Goal: Communication & Community: Answer question/provide support

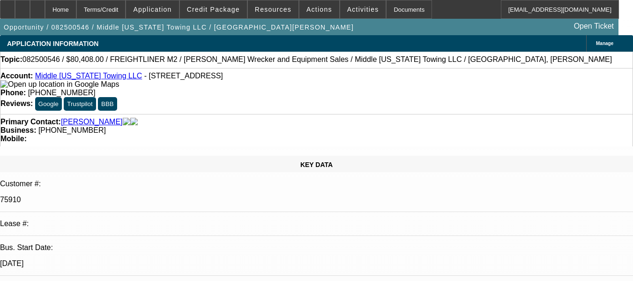
select select "0"
select select "2"
select select "0.1"
select select "1"
select select "2"
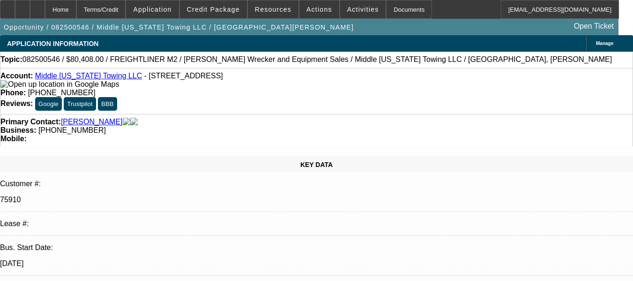
select select "4"
radio input "true"
type textarea "SOLD OFF DEAL, NO PAY HISTORY TO MAKE AN OPINION."
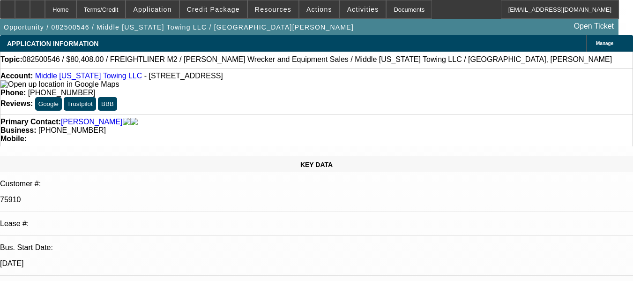
radio input "false"
radio input "true"
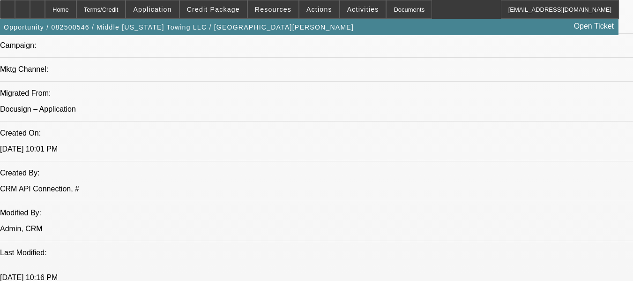
select select "0"
select select "2"
select select "0.1"
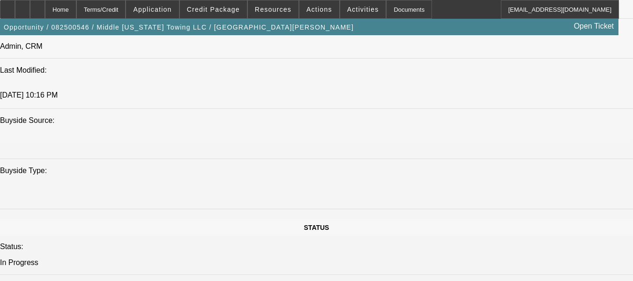
select select "1"
select select "2"
select select "4"
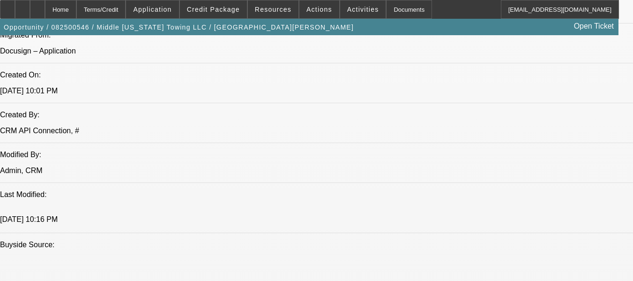
scroll to position [676, 0]
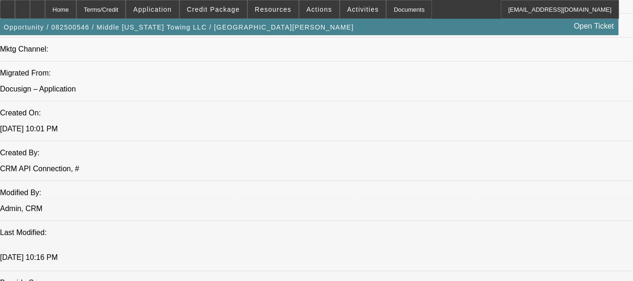
drag, startPoint x: 575, startPoint y: 132, endPoint x: 564, endPoint y: 145, distance: 17.6
radio input "true"
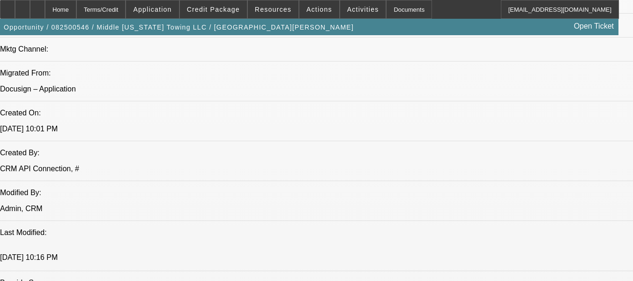
paste textarea "SOLD OFF DEAL, NO PAY HISTORY TO MAKE AN OPINION."
type textarea "SOLD OFF DEAL, NO PAY HISTORY TO MAKE AN OPINION."
radio input "true"
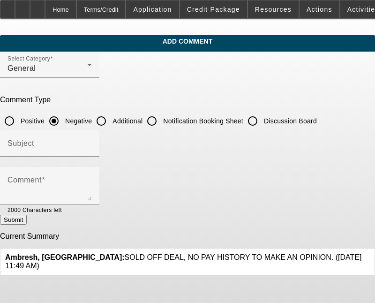
click at [174, 253] on div "Ambresh, Avinash: SOLD OFF DEAL, NO PAY HISTORY TO MAKE AN OPINION. (8/20/25, 1…" at bounding box center [187, 261] width 364 height 17
click at [174, 248] on div "Ambresh, Avinash: SOLD OFF DEAL, NO PAY HISTORY TO MAKE AN OPINION. (8/20/25, 1…" at bounding box center [187, 261] width 374 height 27
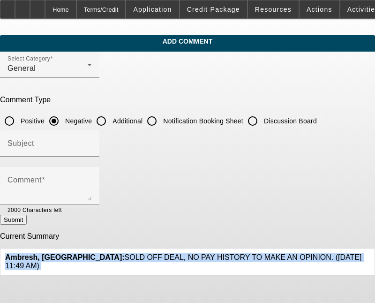
click at [174, 248] on div "Ambresh, Avinash: SOLD OFF DEAL, NO PAY HISTORY TO MAKE AN OPINION. (8/20/25, 1…" at bounding box center [187, 261] width 374 height 27
click at [173, 248] on div "Ambresh, Avinash: SOLD OFF DEAL, NO PAY HISTORY TO MAKE AN OPINION. (8/20/25, 1…" at bounding box center [187, 261] width 374 height 27
click at [370, 253] on div at bounding box center [370, 261] width 0 height 17
click at [253, 253] on span "Ambresh, Avinash: SOLD OFF DEAL, NO PAY HISTORY TO MAKE AN OPINION. (8/20/25, 1…" at bounding box center [183, 261] width 356 height 16
click at [254, 253] on span "Ambresh, Avinash: SOLD OFF DEAL, NO PAY HISTORY TO MAKE AN OPINION. (8/20/25, 1…" at bounding box center [183, 261] width 356 height 16
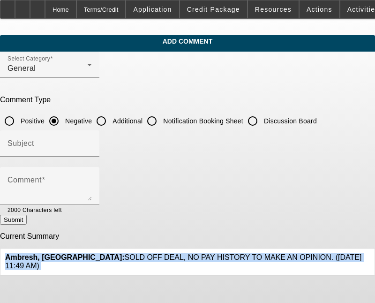
click at [256, 253] on span "Ambresh, Avinash: SOLD OFF DEAL, NO PAY HISTORY TO MAKE AN OPINION. (8/20/25, 1…" at bounding box center [183, 261] width 356 height 16
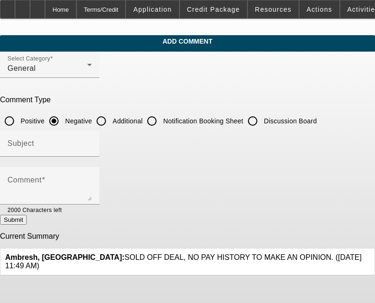
click at [258, 218] on div "Submit" at bounding box center [187, 220] width 375 height 10
drag, startPoint x: 257, startPoint y: 249, endPoint x: 89, endPoint y: 252, distance: 168.2
click at [89, 253] on span "Ambresh, Avinash: SOLD OFF DEAL, NO PAY HISTORY TO MAKE AN OPINION. (8/20/25, 1…" at bounding box center [183, 261] width 356 height 16
copy span "SOLD OFF DEAL, NO PAY HISTORY TO MAKE AN OPINION."
click at [370, 253] on div at bounding box center [370, 261] width 0 height 17
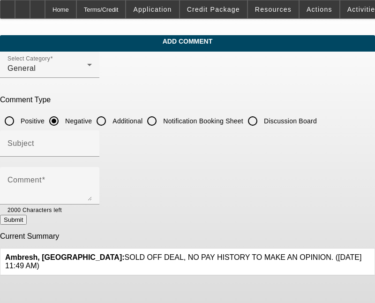
click at [370, 253] on icon at bounding box center [370, 253] width 0 height 0
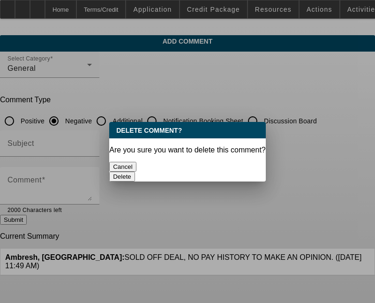
click at [135, 171] on button "Delete" at bounding box center [122, 176] width 26 height 10
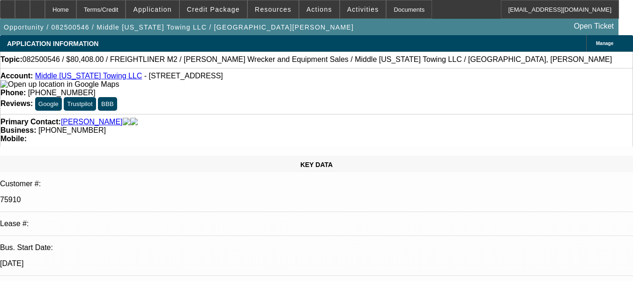
select select "0"
select select "2"
select select "0.1"
select select "1"
select select "2"
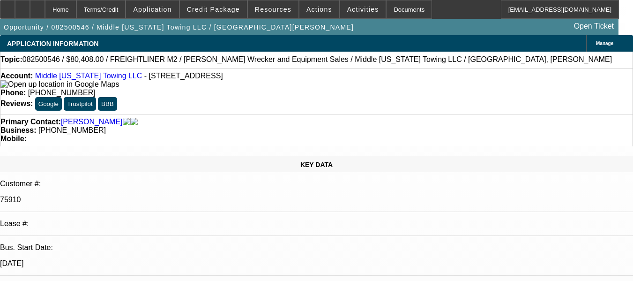
select select "4"
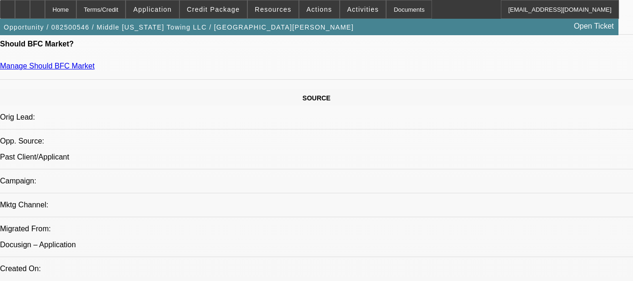
scroll to position [656, 0]
